Goal: Task Accomplishment & Management: Use online tool/utility

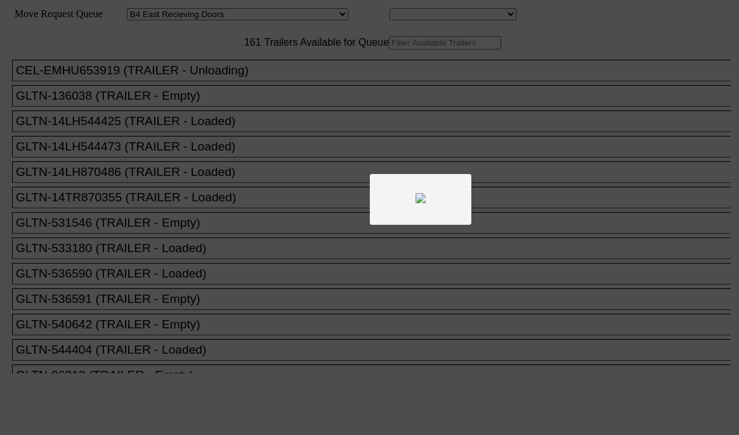
select select "527"
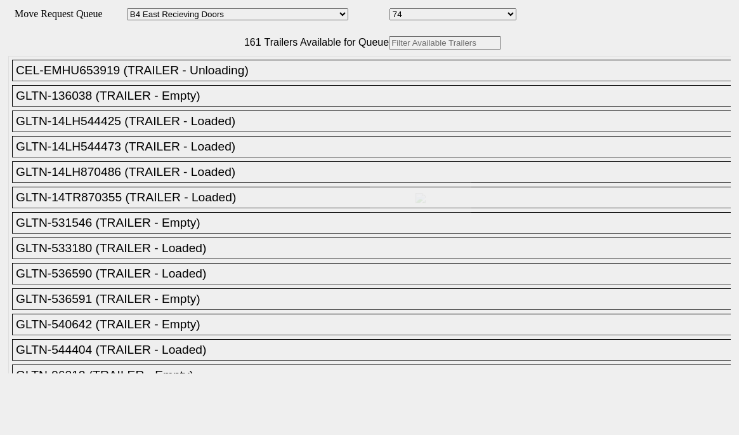
click at [211, 75] on div at bounding box center [369, 217] width 739 height 435
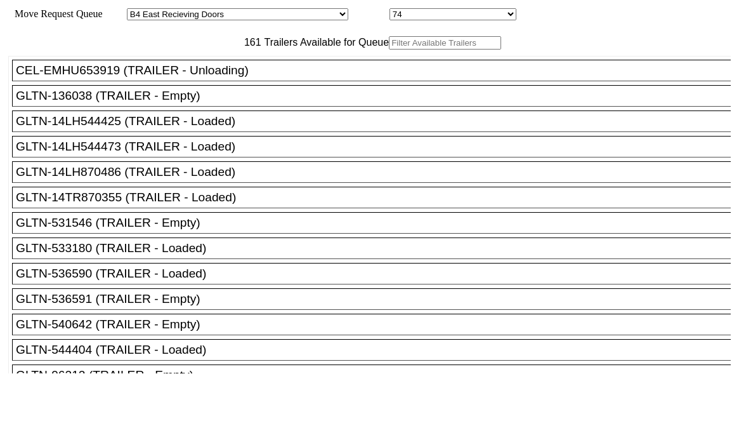
click at [389, 50] on input "text" at bounding box center [445, 42] width 112 height 13
paste input "415299"
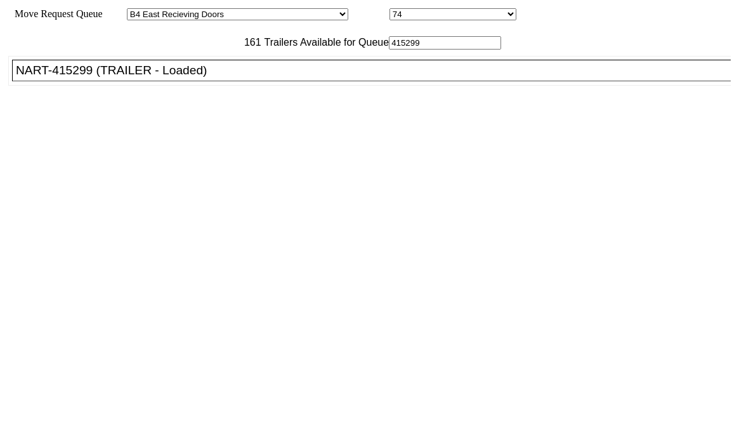
type input "415299"
click at [191, 77] on div "NART-415299 (TRAILER - Loaded)" at bounding box center [377, 70] width 723 height 14
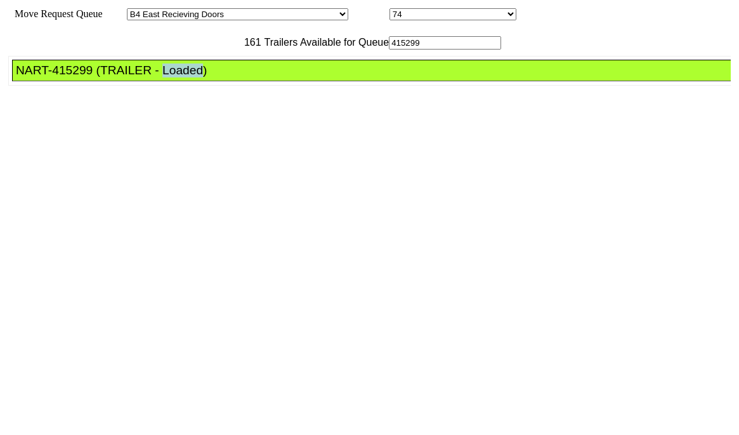
click at [191, 77] on div "NART-415299 (TRAILER - Loaded)" at bounding box center [377, 70] width 723 height 14
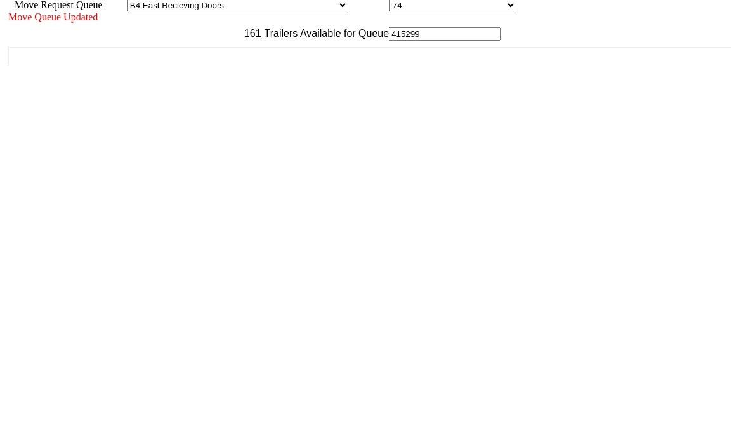
scroll to position [11, 0]
